Goal: Information Seeking & Learning: Learn about a topic

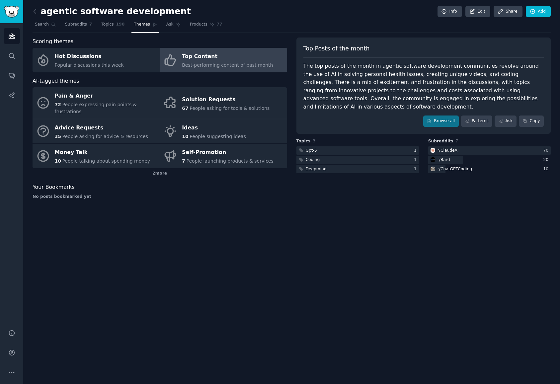
click at [469, 253] on div "agentic software development Info Edit Share Add Search Subreddits 7 Topics 190…" at bounding box center [291, 192] width 537 height 384
click at [101, 26] on span "Topics" at bounding box center [107, 25] width 12 height 6
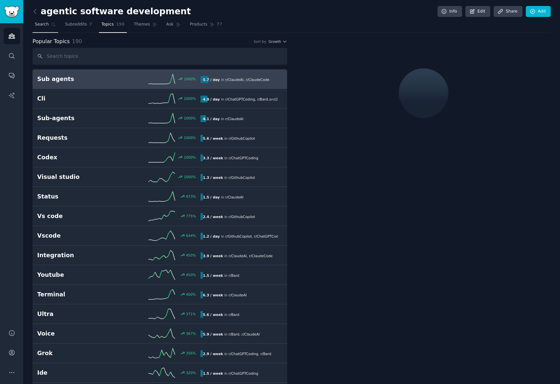
click at [43, 25] on span "Search" at bounding box center [42, 25] width 14 height 6
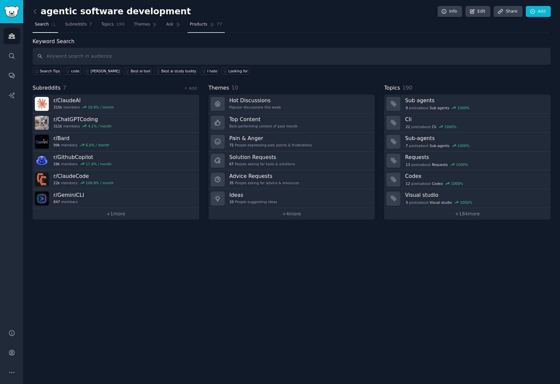
click at [190, 25] on span "Products" at bounding box center [199, 25] width 18 height 6
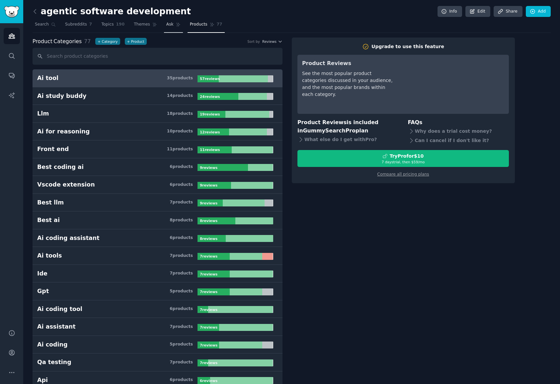
click at [166, 25] on span "Ask" at bounding box center [169, 25] width 7 height 6
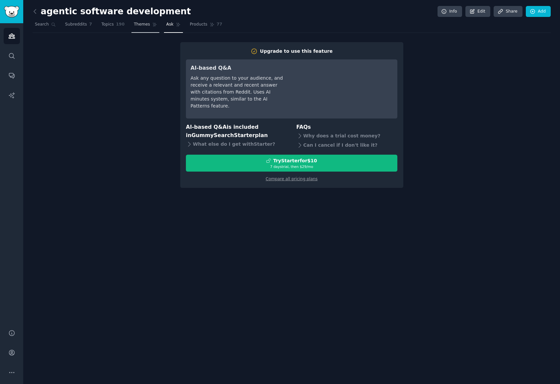
click at [153, 25] on icon at bounding box center [155, 25] width 4 height 4
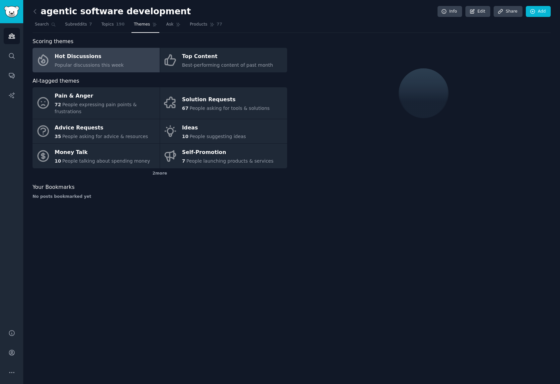
click at [102, 57] on div "Hot Discussions" at bounding box center [89, 56] width 69 height 11
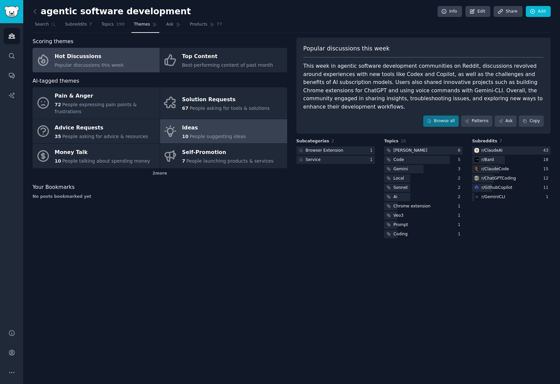
click at [223, 123] on div "Ideas" at bounding box center [214, 128] width 64 height 11
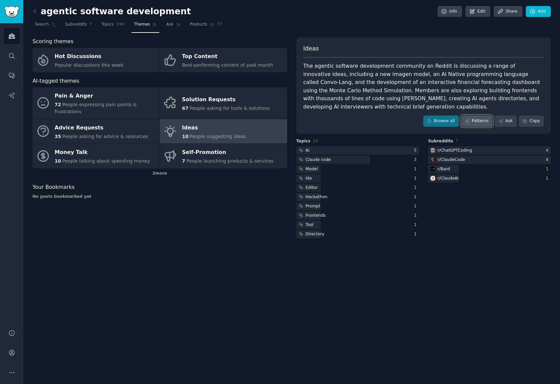
click at [489, 118] on link "Patterns" at bounding box center [476, 121] width 31 height 11
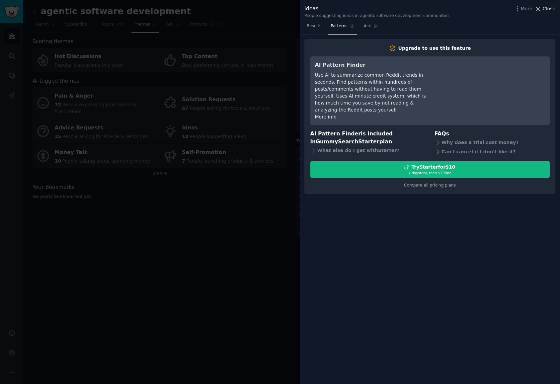
click at [547, 9] on span "Close" at bounding box center [549, 8] width 13 height 7
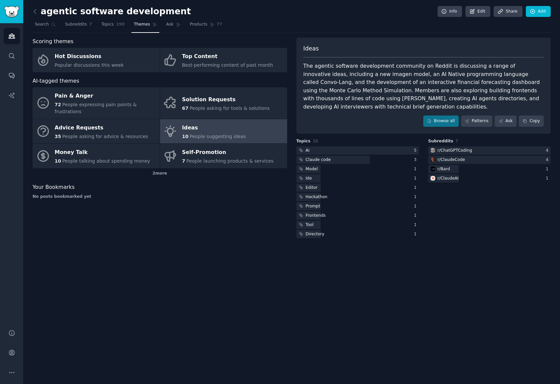
click at [249, 280] on div "agentic software development Info Edit Share Add Search Subreddits 7 Topics 190…" at bounding box center [291, 192] width 537 height 384
click at [11, 11] on img "Sidebar" at bounding box center [11, 12] width 15 height 12
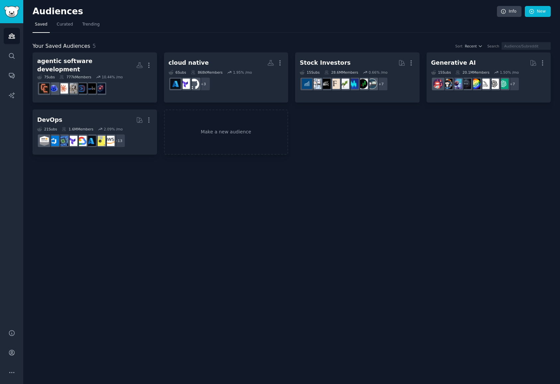
click at [245, 210] on div "Audiences Info New Saved Curated Trending Your Saved Audiences 5 Sort Recent Se…" at bounding box center [291, 192] width 537 height 384
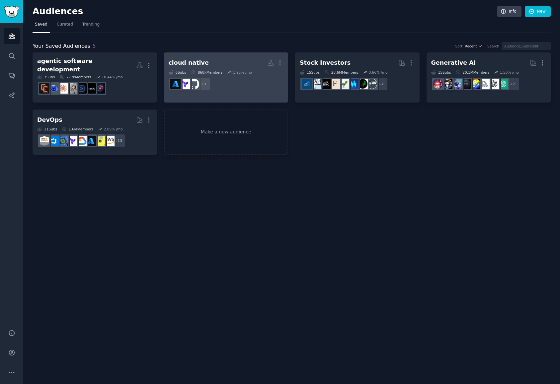
click at [179, 70] on div "6 Sub s" at bounding box center [178, 72] width 18 height 5
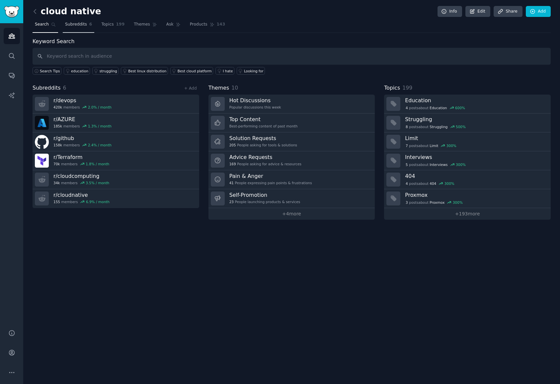
click at [85, 22] on link "Subreddits 6" at bounding box center [79, 26] width 32 height 14
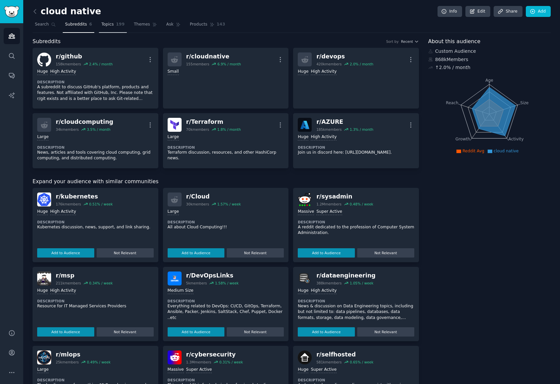
click at [108, 27] on span "Topics" at bounding box center [107, 25] width 12 height 6
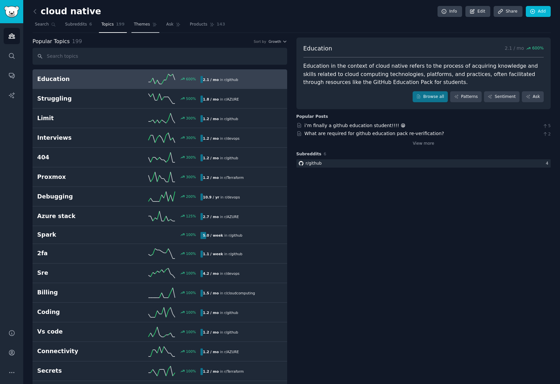
click at [137, 28] on link "Themes" at bounding box center [146, 26] width 28 height 14
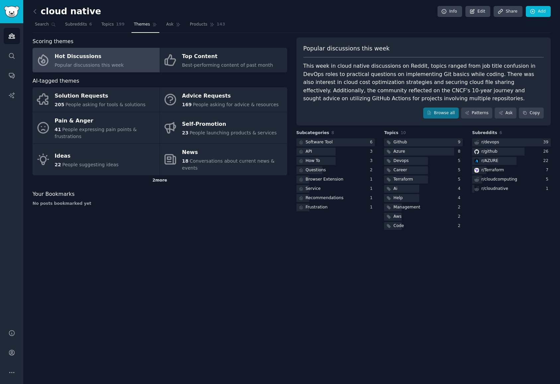
click at [161, 175] on div "2 more" at bounding box center [160, 180] width 255 height 11
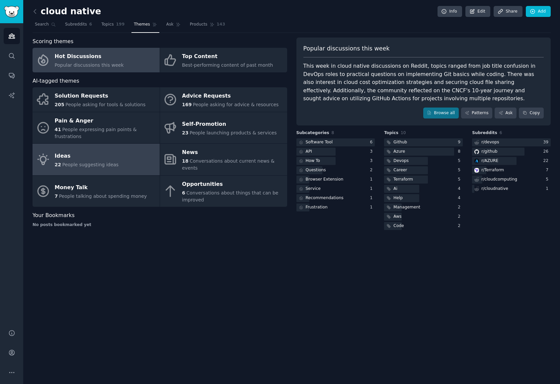
click at [125, 153] on link "Ideas 22 People suggesting ideas" at bounding box center [96, 160] width 127 height 32
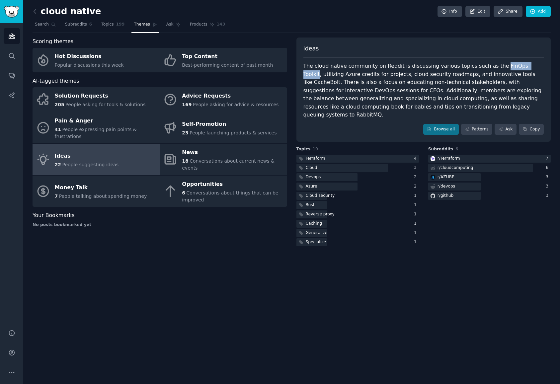
drag, startPoint x: 485, startPoint y: 66, endPoint x: 517, endPoint y: 67, distance: 31.6
click at [517, 67] on div "The cloud native community on Reddit is discussing various topics such as the F…" at bounding box center [424, 90] width 241 height 57
copy div "FinOps Toolkit"
